Goal: Task Accomplishment & Management: Use online tool/utility

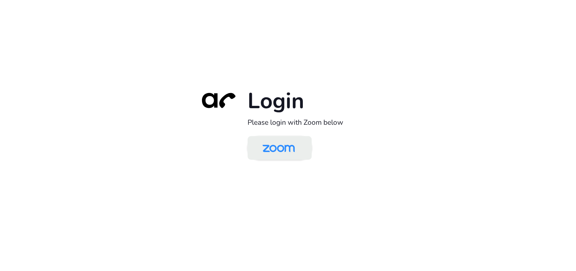
click at [275, 144] on img at bounding box center [278, 149] width 47 height 22
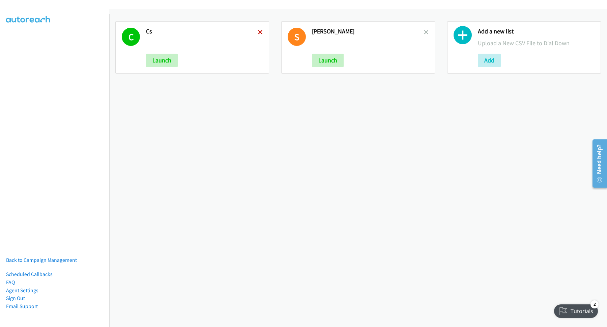
click at [259, 34] on icon at bounding box center [260, 32] width 5 height 5
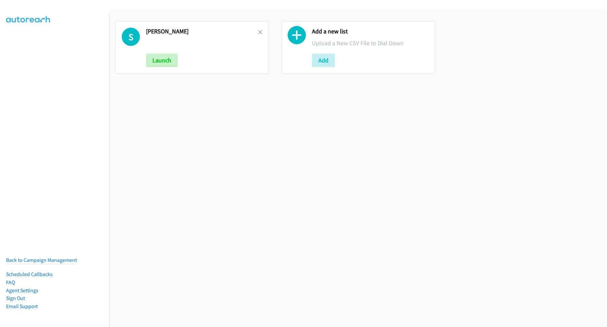
click at [259, 34] on icon at bounding box center [260, 32] width 5 height 5
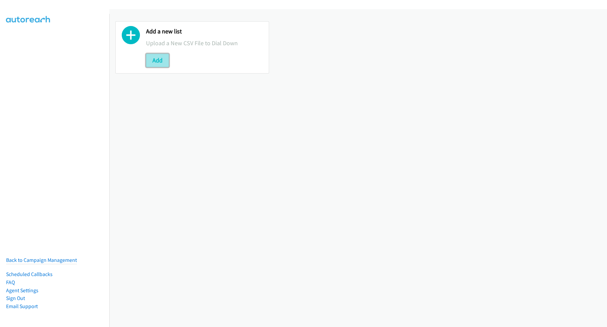
click at [162, 61] on button "Add" at bounding box center [157, 60] width 23 height 13
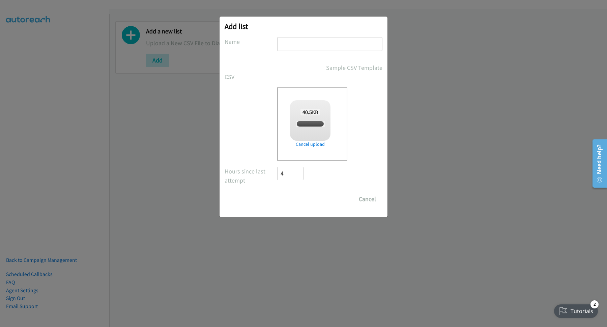
checkbox input "true"
click at [311, 48] on input "text" at bounding box center [329, 44] width 105 height 14
type input "HP"
click at [298, 198] on input "Save List" at bounding box center [294, 198] width 35 height 13
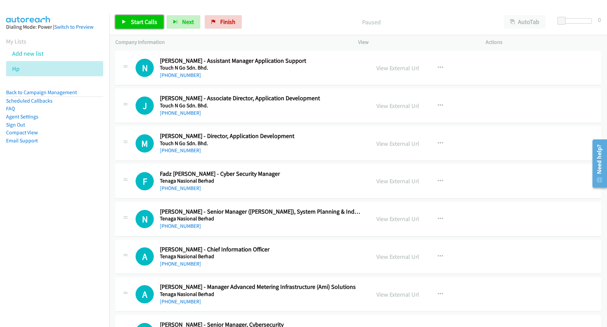
click at [147, 25] on span "Start Calls" at bounding box center [144, 22] width 26 height 8
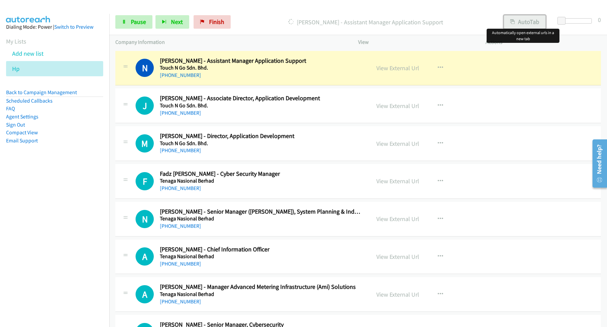
click at [534, 20] on button "AutoTab" at bounding box center [525, 21] width 42 height 13
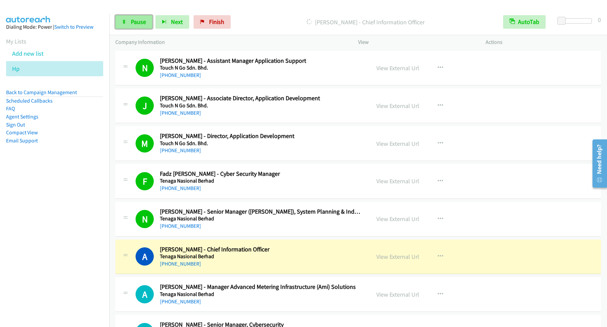
click at [143, 19] on span "Pause" at bounding box center [138, 22] width 15 height 8
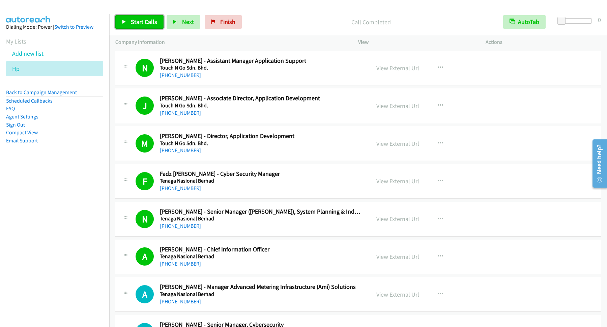
click at [153, 22] on span "Start Calls" at bounding box center [144, 22] width 26 height 8
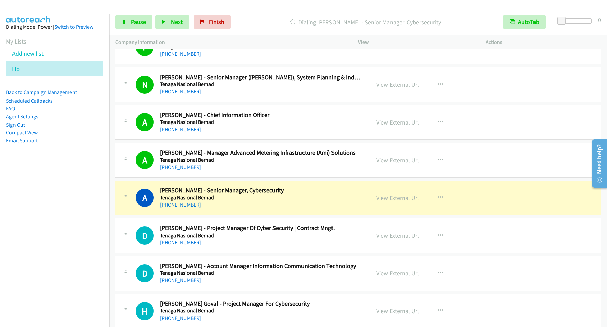
scroll to position [182, 0]
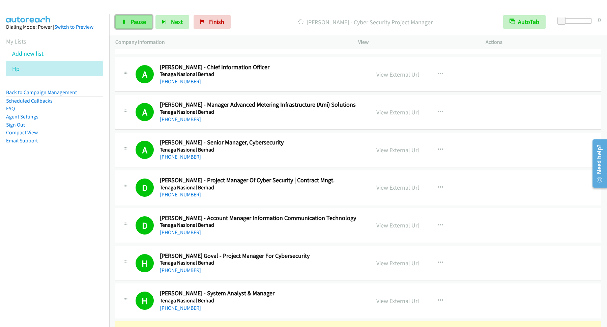
click at [152, 21] on link "Pause" at bounding box center [133, 21] width 37 height 13
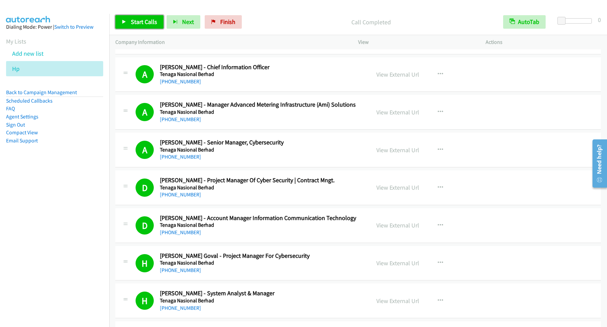
click at [147, 22] on span "Start Calls" at bounding box center [144, 22] width 26 height 8
click at [135, 21] on span "Pause" at bounding box center [138, 22] width 15 height 8
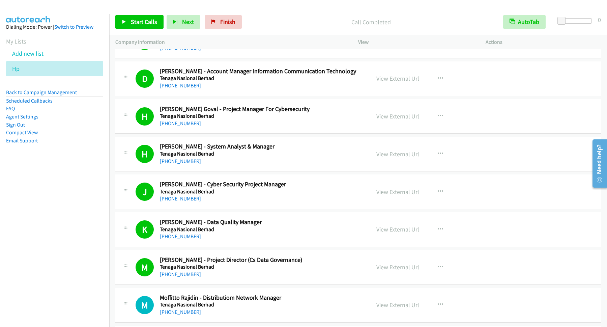
scroll to position [273, 0]
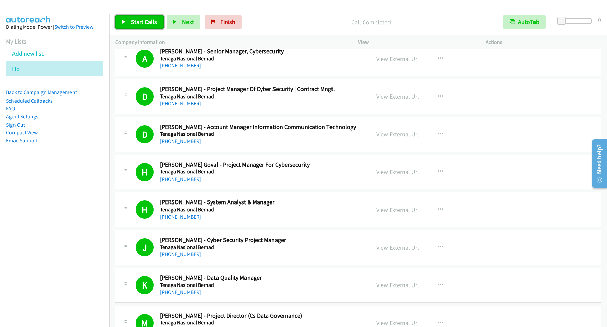
click at [150, 25] on span "Start Calls" at bounding box center [144, 22] width 26 height 8
click at [131, 25] on span "Pause" at bounding box center [138, 22] width 15 height 8
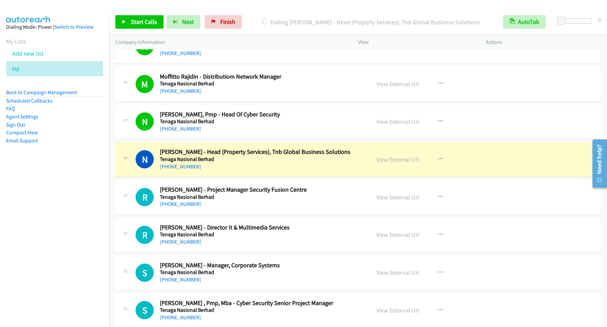
scroll to position [637, 0]
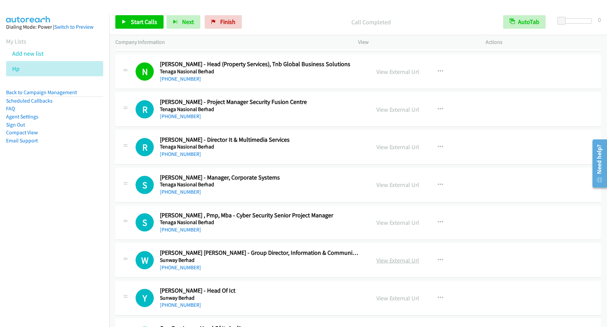
click at [398, 258] on div "View External Url" at bounding box center [397, 260] width 43 height 9
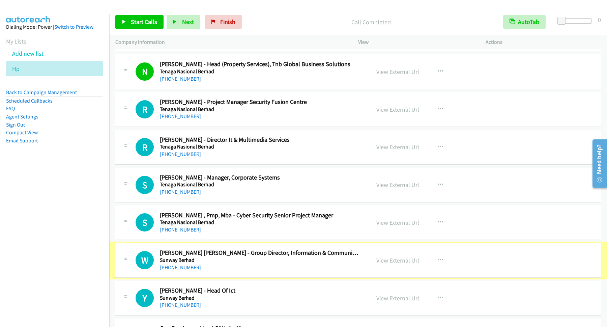
click at [399, 261] on link "View External Url" at bounding box center [397, 260] width 43 height 8
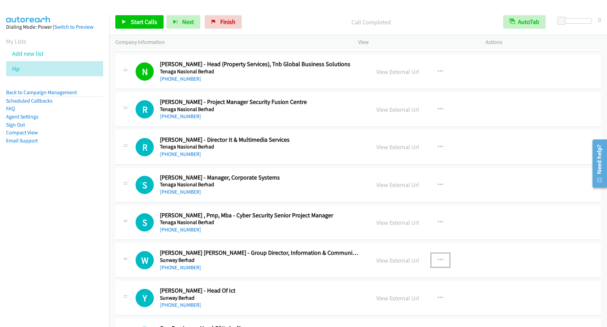
click at [438, 261] on icon "button" at bounding box center [440, 259] width 5 height 5
click at [394, 305] on link "Start Calls Here" at bounding box center [404, 303] width 90 height 13
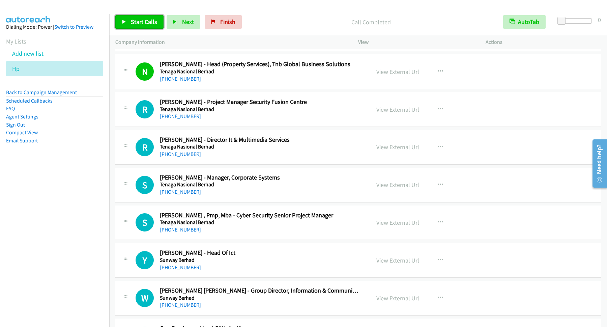
click at [143, 28] on link "Start Calls" at bounding box center [139, 21] width 48 height 13
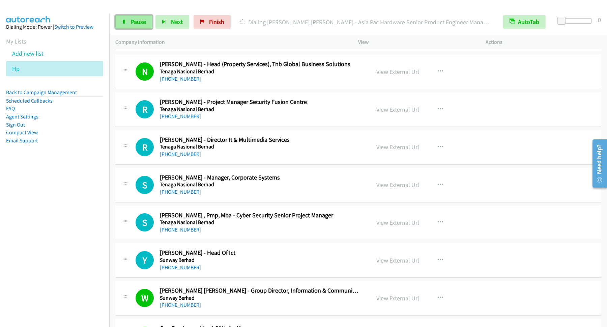
click at [145, 26] on span "Pause" at bounding box center [138, 22] width 15 height 8
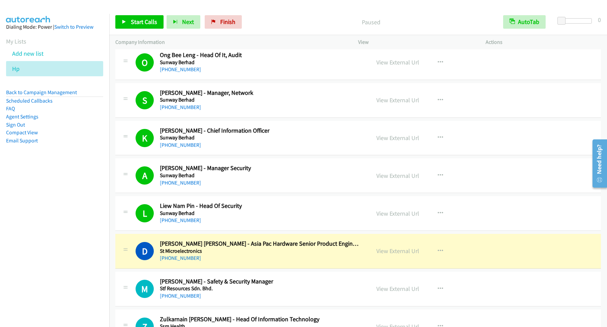
scroll to position [1001, 0]
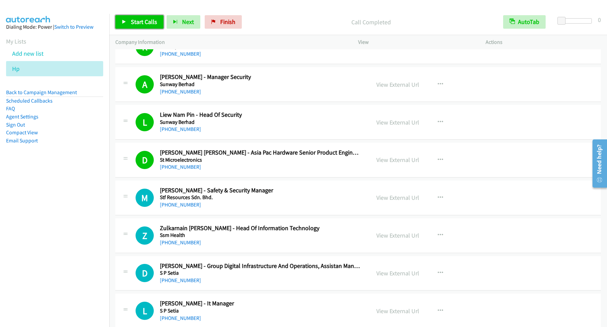
click at [149, 22] on span "Start Calls" at bounding box center [144, 22] width 26 height 8
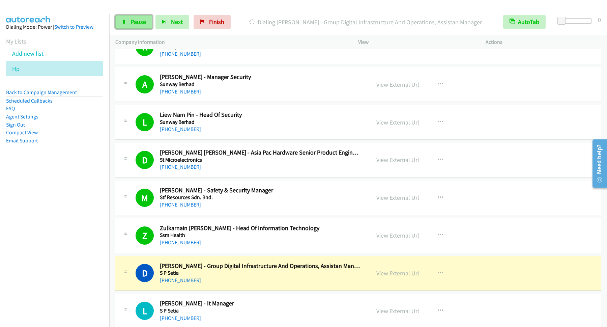
click at [142, 18] on link "Pause" at bounding box center [133, 21] width 37 height 13
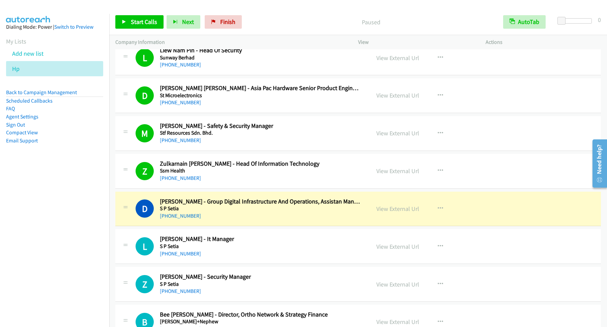
scroll to position [1092, 0]
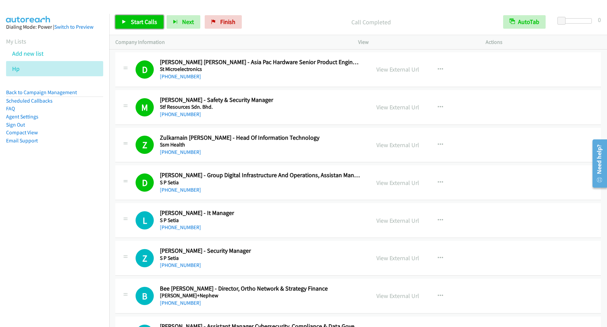
click at [154, 21] on span "Start Calls" at bounding box center [144, 22] width 26 height 8
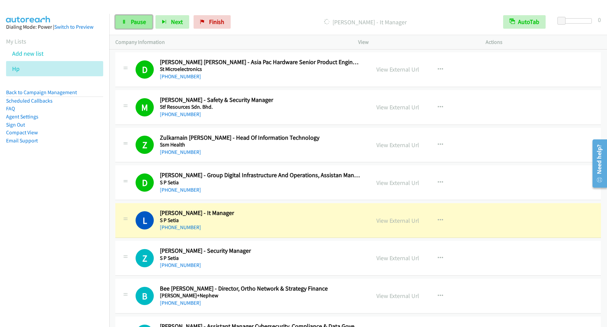
click at [133, 17] on link "Pause" at bounding box center [133, 21] width 37 height 13
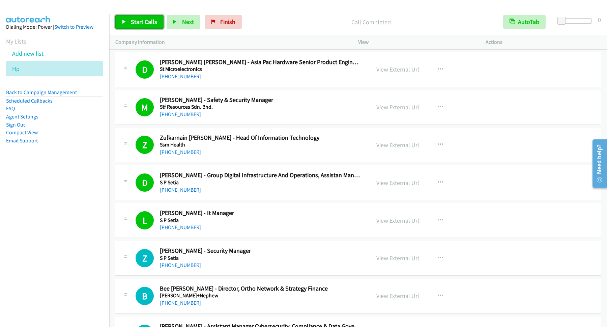
click at [160, 25] on link "Start Calls" at bounding box center [139, 21] width 48 height 13
click at [146, 25] on span "Pause" at bounding box center [138, 22] width 15 height 8
click at [74, 94] on link "Back to Campaign Management" at bounding box center [41, 92] width 71 height 6
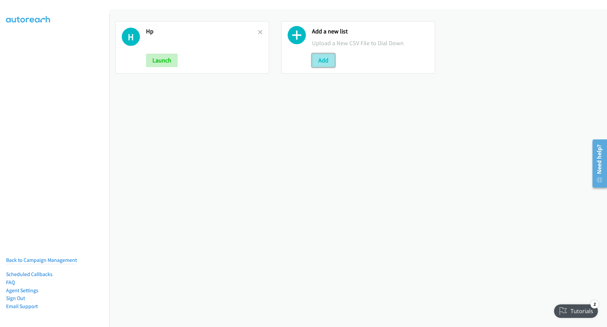
click at [324, 64] on button "Add" at bounding box center [323, 60] width 23 height 13
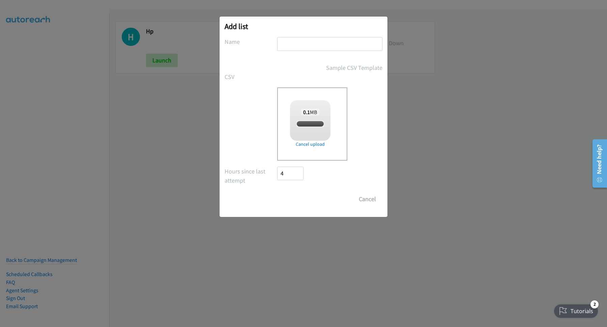
click at [318, 43] on input "text" at bounding box center [329, 44] width 105 height 14
checkbox input "true"
type input "SE"
click at [304, 199] on input "Save List" at bounding box center [294, 198] width 35 height 13
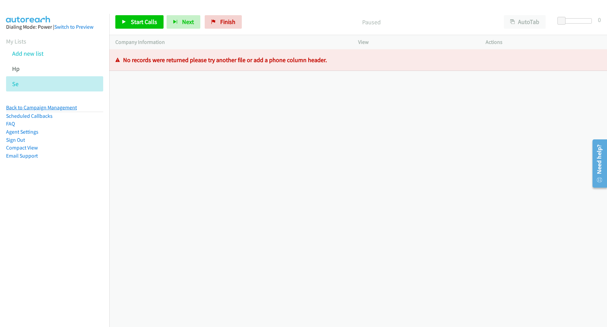
click at [64, 108] on link "Back to Campaign Management" at bounding box center [41, 107] width 71 height 6
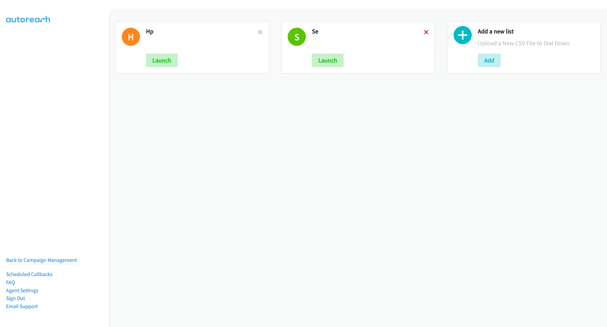
click at [424, 32] on icon at bounding box center [426, 32] width 5 height 5
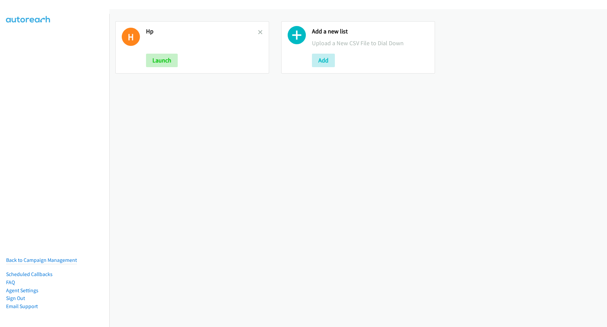
click at [256, 33] on h2 "Hp" at bounding box center [202, 32] width 112 height 8
click at [258, 32] on icon at bounding box center [260, 32] width 5 height 5
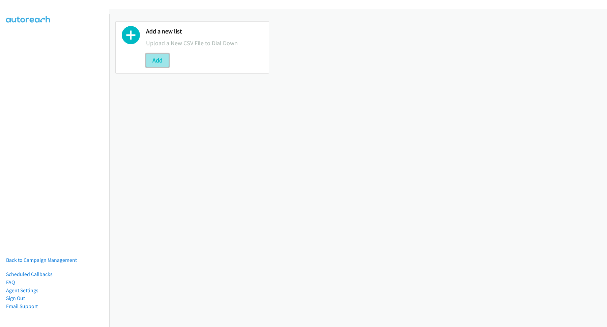
click at [160, 57] on button "Add" at bounding box center [157, 60] width 23 height 13
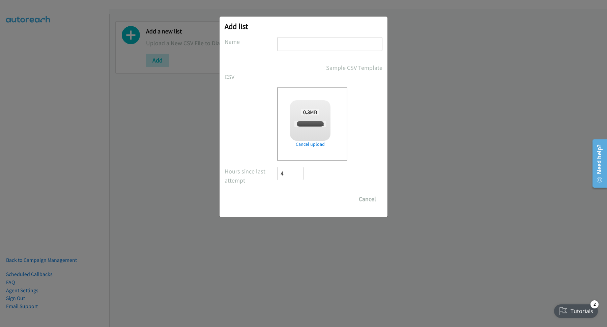
click at [301, 47] on input "text" at bounding box center [329, 44] width 105 height 14
type input "SE"
click at [492, 154] on div "Add list No phone fields were returned for that Report or List View Please uplo…" at bounding box center [303, 166] width 607 height 321
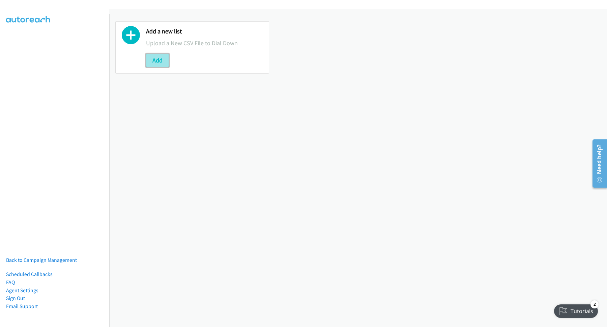
click at [160, 65] on button "Add" at bounding box center [157, 60] width 23 height 13
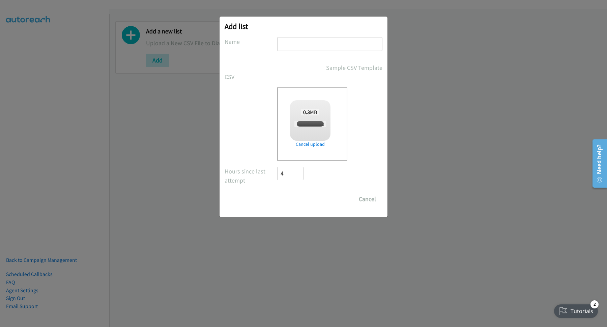
click at [294, 43] on input "text" at bounding box center [329, 44] width 105 height 14
type input "S"
checkbox input "true"
type input "SE"
click at [291, 197] on input "Save List" at bounding box center [294, 198] width 35 height 13
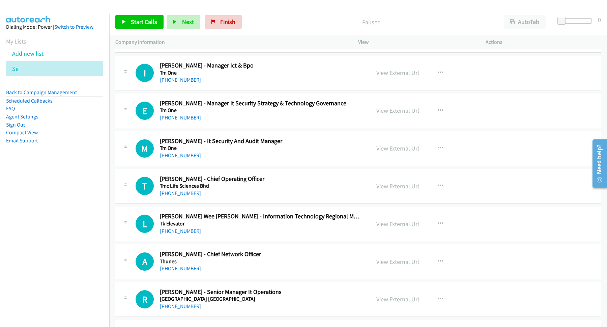
scroll to position [3551, 0]
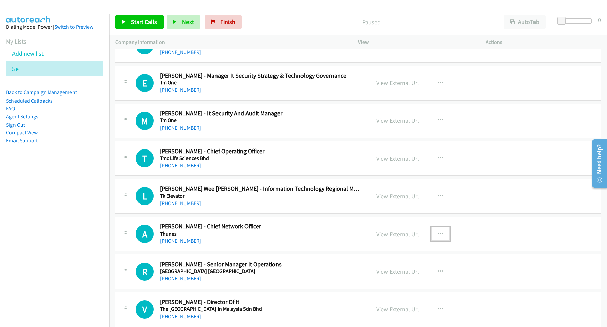
click at [442, 236] on icon "button" at bounding box center [440, 233] width 5 height 5
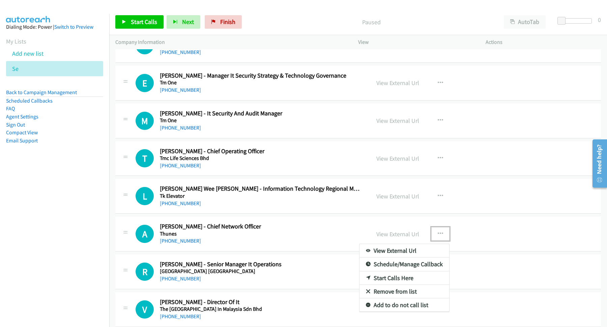
click at [391, 285] on link "Start Calls Here" at bounding box center [404, 277] width 90 height 13
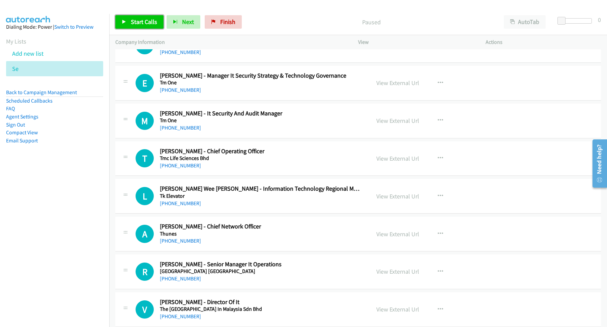
click at [150, 23] on span "Start Calls" at bounding box center [144, 22] width 26 height 8
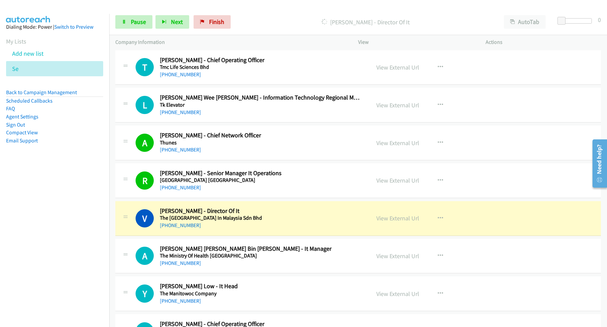
scroll to position [3733, 0]
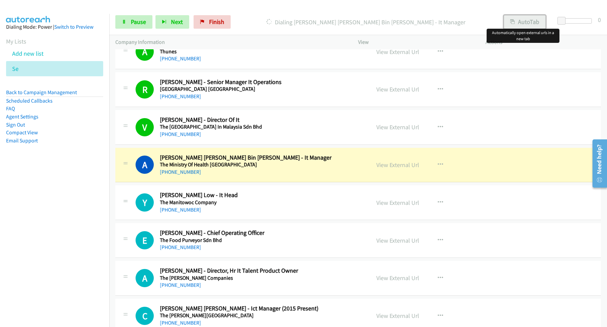
click at [526, 21] on button "AutoTab" at bounding box center [525, 21] width 42 height 13
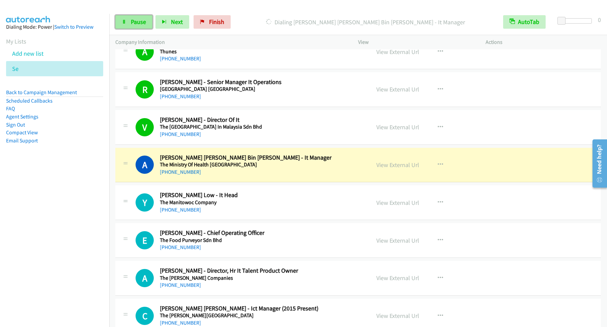
click at [145, 28] on link "Pause" at bounding box center [133, 21] width 37 height 13
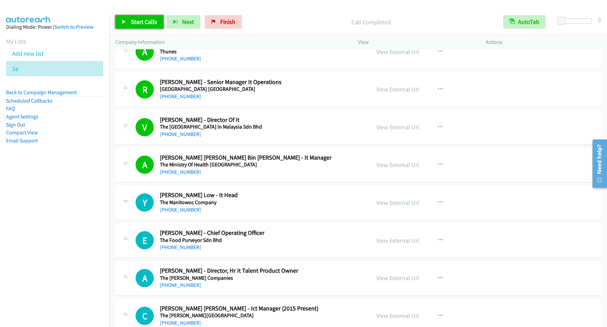
click at [135, 24] on span "Start Calls" at bounding box center [144, 22] width 26 height 8
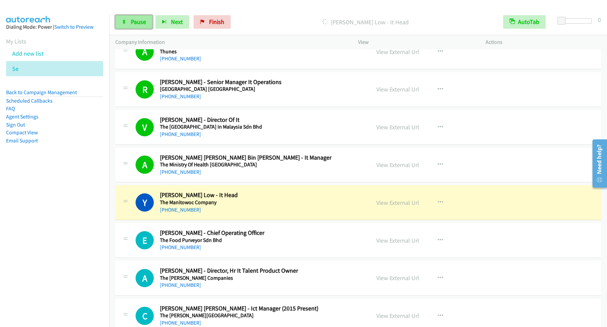
click at [137, 22] on span "Pause" at bounding box center [138, 22] width 15 height 8
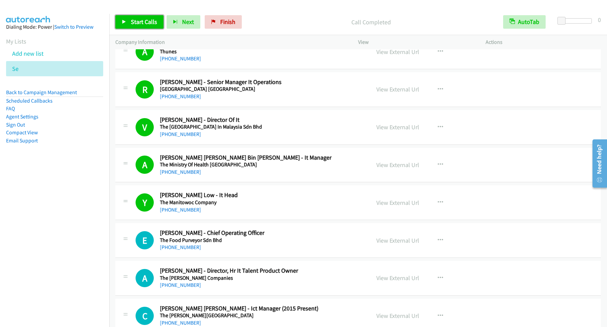
click at [153, 21] on span "Start Calls" at bounding box center [144, 22] width 26 height 8
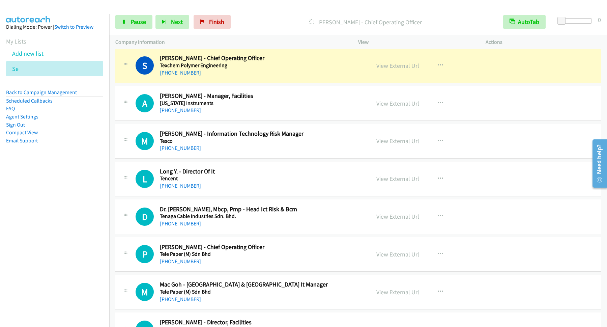
scroll to position [4006, 0]
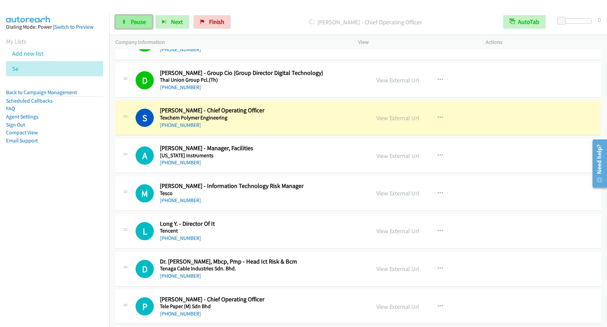
click at [141, 21] on span "Pause" at bounding box center [138, 22] width 15 height 8
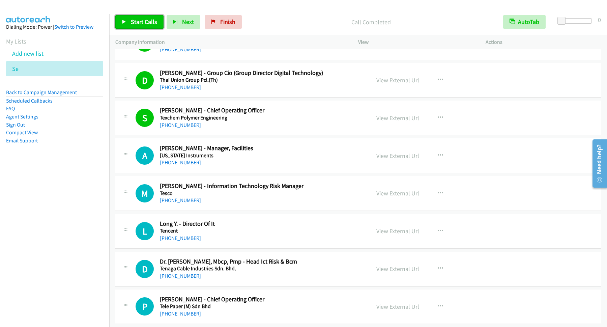
click at [143, 25] on span "Start Calls" at bounding box center [144, 22] width 26 height 8
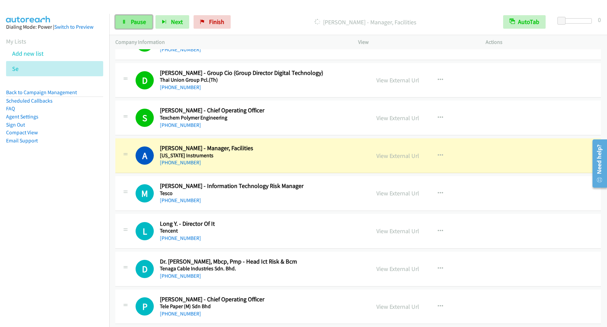
click at [135, 22] on span "Pause" at bounding box center [138, 22] width 15 height 8
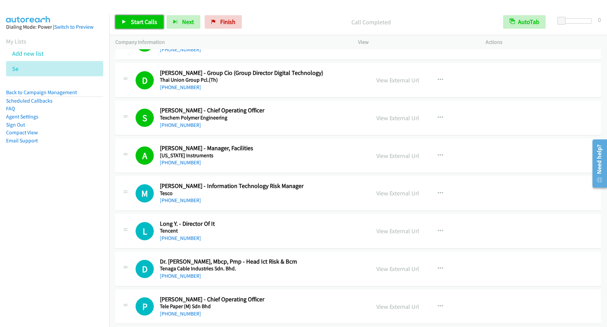
click at [154, 25] on span "Start Calls" at bounding box center [144, 22] width 26 height 8
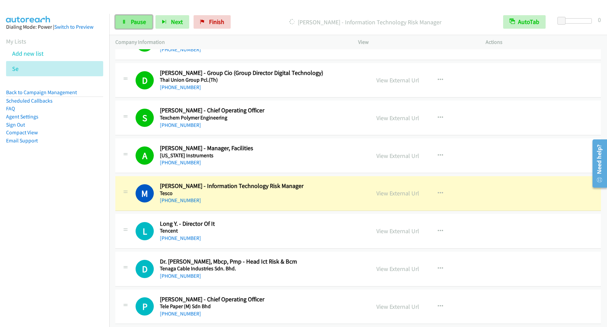
click at [143, 24] on span "Pause" at bounding box center [138, 22] width 15 height 8
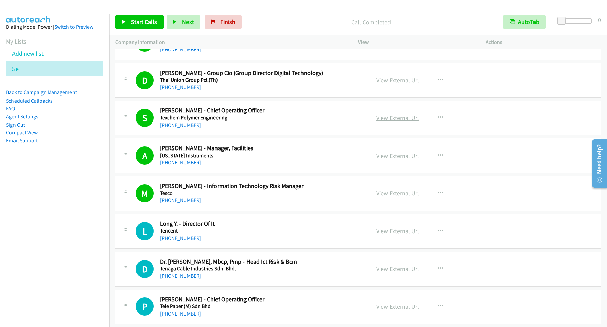
click at [395, 122] on link "View External Url" at bounding box center [397, 118] width 43 height 8
click at [144, 18] on link "Start Calls" at bounding box center [139, 21] width 48 height 13
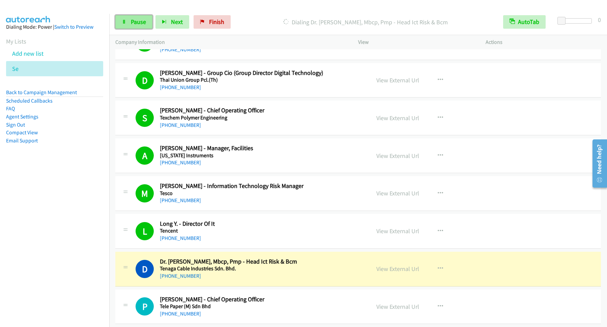
click at [144, 25] on span "Pause" at bounding box center [138, 22] width 15 height 8
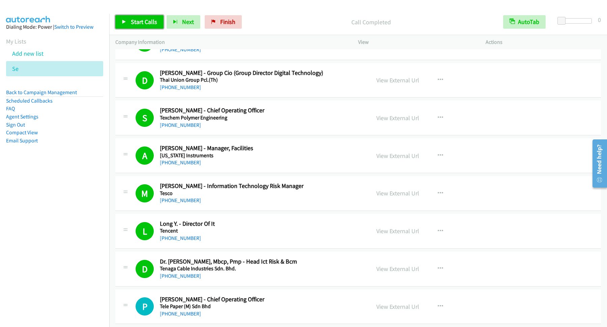
click at [147, 22] on span "Start Calls" at bounding box center [144, 22] width 26 height 8
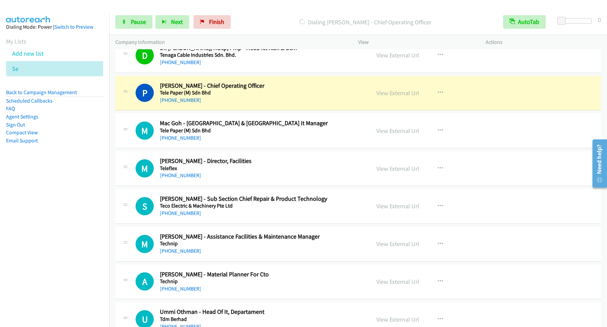
scroll to position [4188, 0]
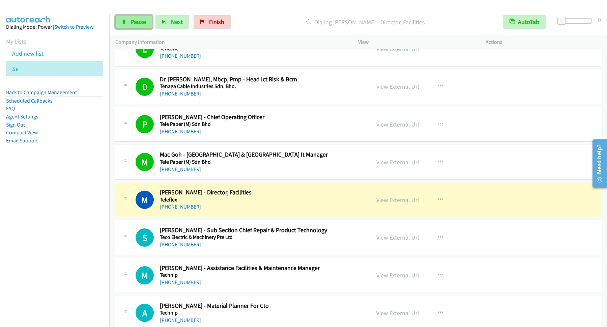
click at [143, 22] on span "Pause" at bounding box center [138, 22] width 15 height 8
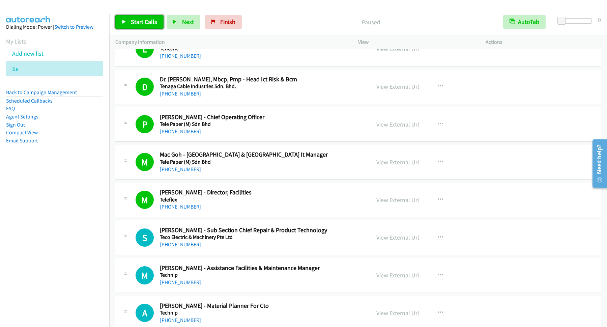
click at [144, 24] on span "Start Calls" at bounding box center [144, 22] width 26 height 8
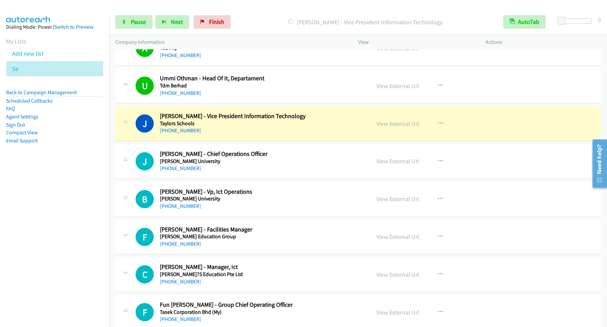
scroll to position [4461, 0]
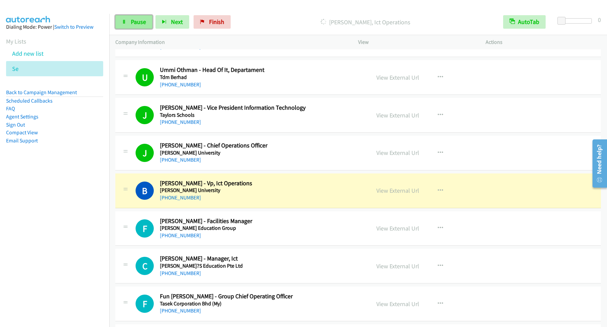
click at [150, 24] on link "Pause" at bounding box center [133, 21] width 37 height 13
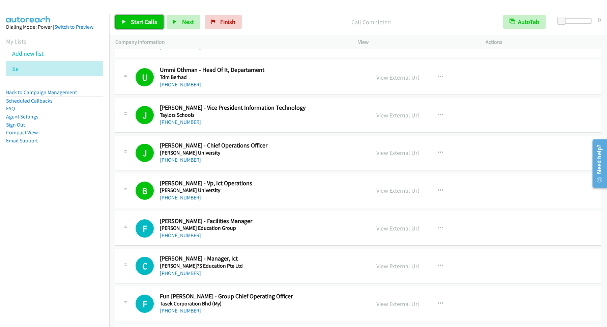
click at [145, 23] on span "Start Calls" at bounding box center [144, 22] width 26 height 8
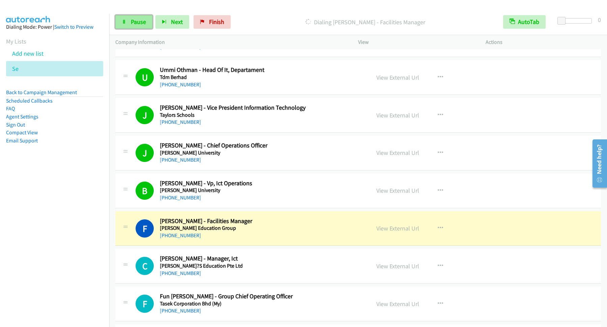
click at [138, 21] on span "Pause" at bounding box center [138, 22] width 15 height 8
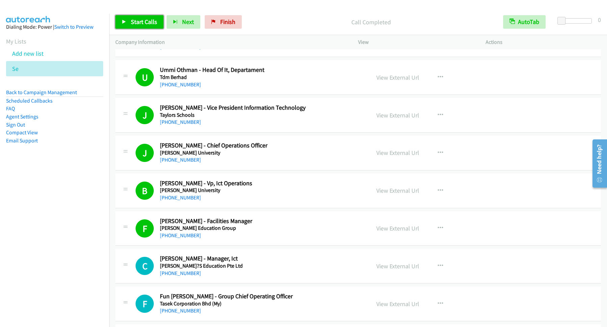
click at [154, 25] on span "Start Calls" at bounding box center [144, 22] width 26 height 8
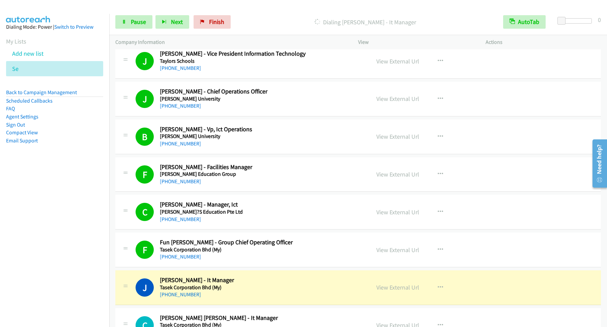
scroll to position [4552, 0]
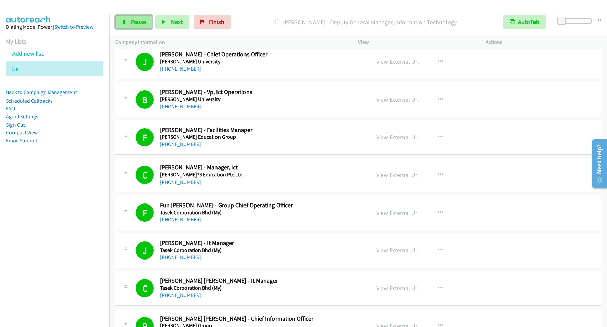
click at [146, 17] on link "Pause" at bounding box center [133, 21] width 37 height 13
click at [153, 25] on span "Start Calls" at bounding box center [144, 22] width 26 height 8
click at [130, 25] on link "Pause" at bounding box center [133, 21] width 37 height 13
click at [149, 17] on link "Start Calls" at bounding box center [139, 21] width 48 height 13
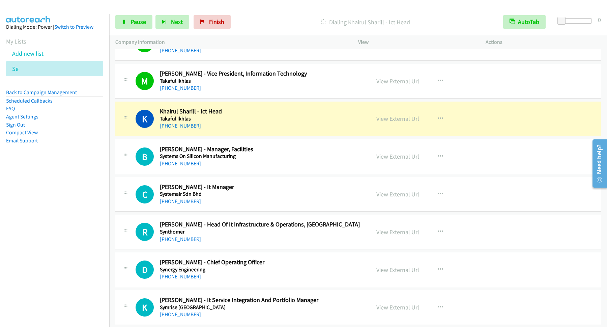
scroll to position [4734, 0]
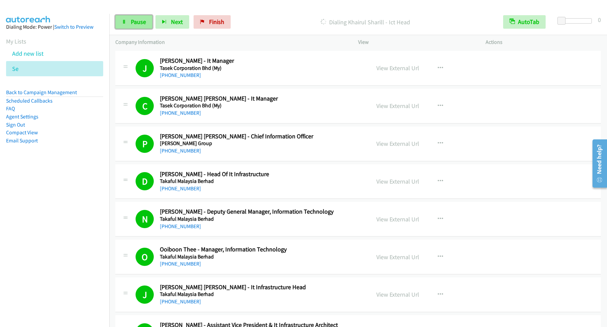
click at [125, 22] on icon at bounding box center [124, 22] width 5 height 5
click at [143, 24] on span "Start Calls" at bounding box center [144, 22] width 26 height 8
click at [133, 18] on link "Pause" at bounding box center [133, 21] width 37 height 13
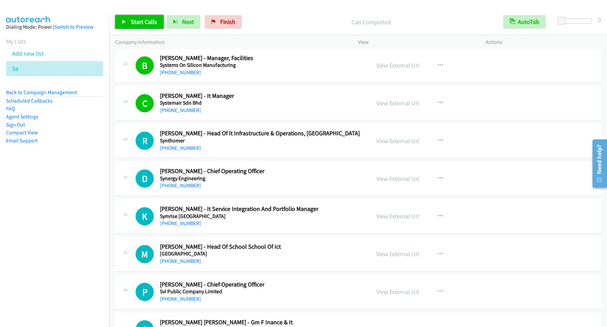
click at [143, 21] on span "Start Calls" at bounding box center [144, 22] width 26 height 8
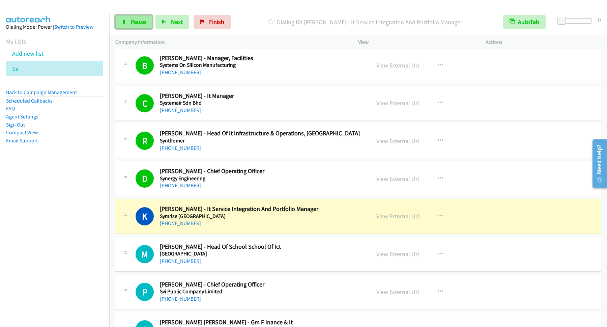
click at [145, 24] on span "Pause" at bounding box center [138, 22] width 15 height 8
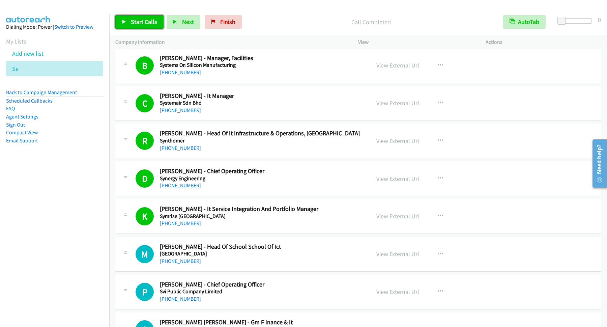
click at [144, 25] on span "Start Calls" at bounding box center [144, 22] width 26 height 8
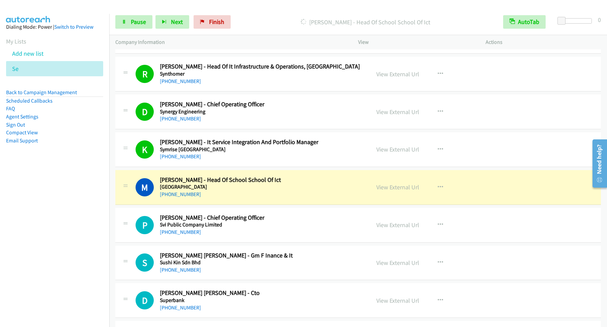
scroll to position [5280, 0]
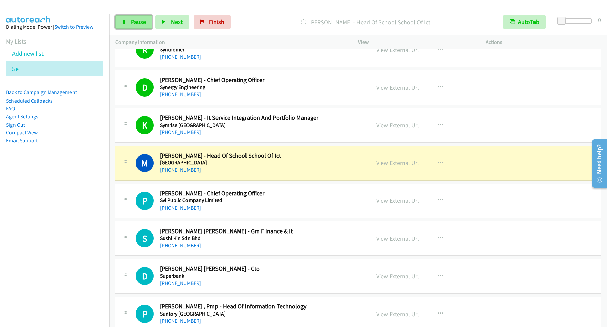
click at [132, 28] on link "Pause" at bounding box center [133, 21] width 37 height 13
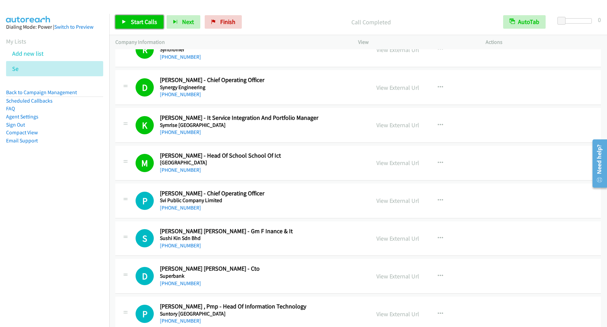
click at [143, 24] on span "Start Calls" at bounding box center [144, 22] width 26 height 8
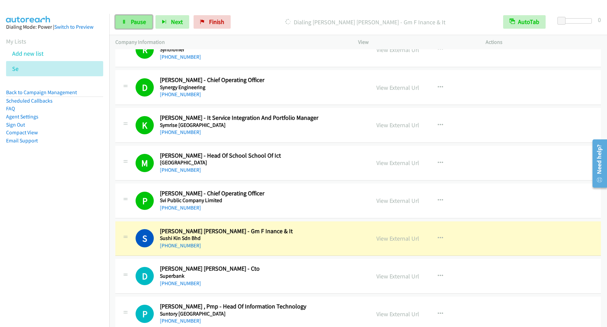
click at [141, 19] on span "Pause" at bounding box center [138, 22] width 15 height 8
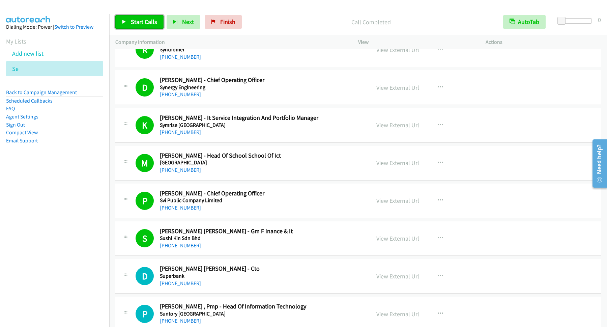
click at [152, 19] on span "Start Calls" at bounding box center [144, 22] width 26 height 8
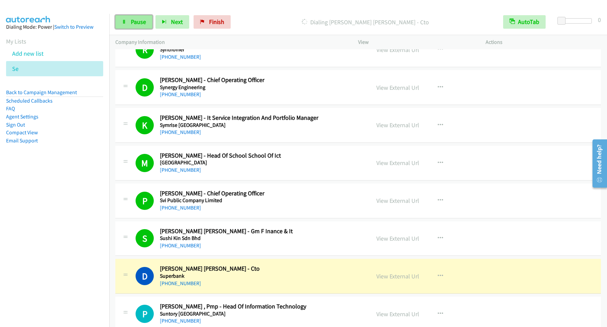
click at [144, 20] on span "Pause" at bounding box center [138, 22] width 15 height 8
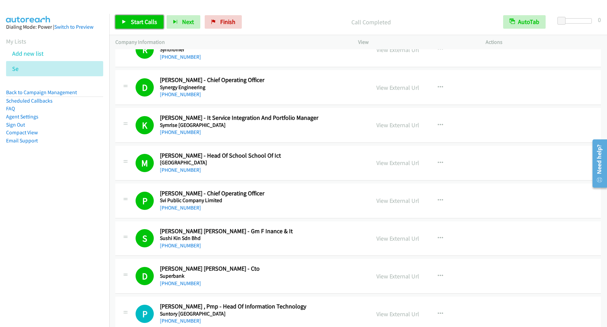
click at [155, 21] on span "Start Calls" at bounding box center [144, 22] width 26 height 8
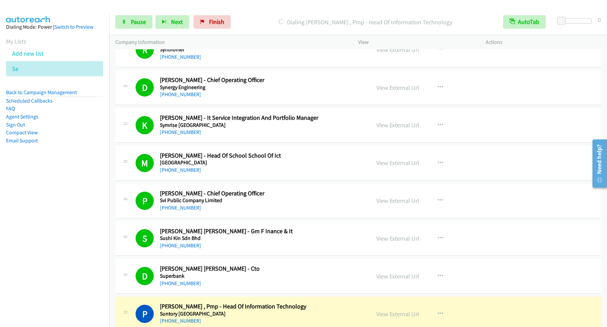
scroll to position [5371, 0]
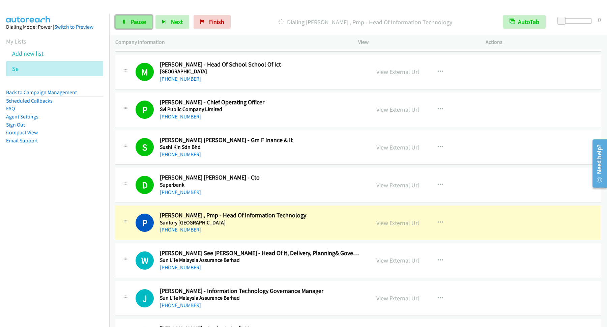
click at [133, 27] on link "Pause" at bounding box center [133, 21] width 37 height 13
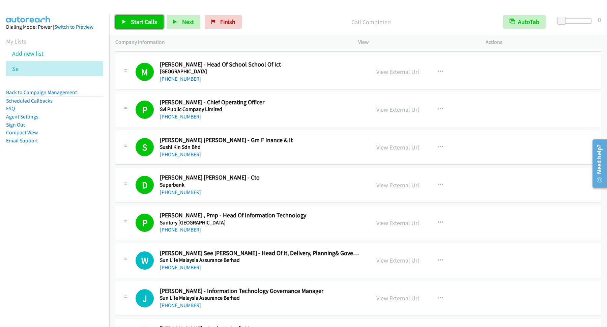
click at [148, 24] on span "Start Calls" at bounding box center [144, 22] width 26 height 8
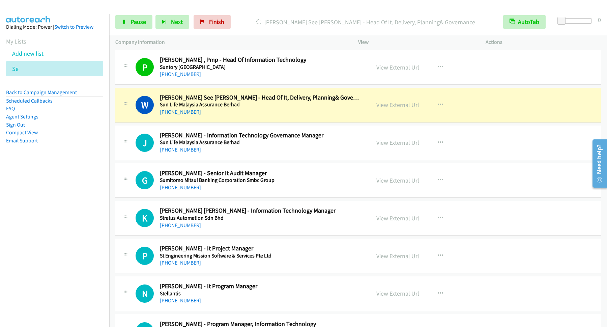
scroll to position [5553, 0]
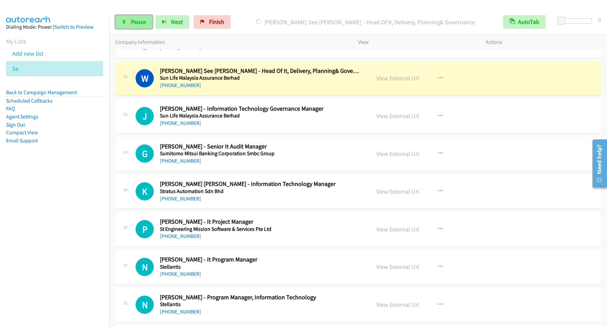
click at [137, 22] on span "Pause" at bounding box center [138, 22] width 15 height 8
